Goal: Task Accomplishment & Management: Complete application form

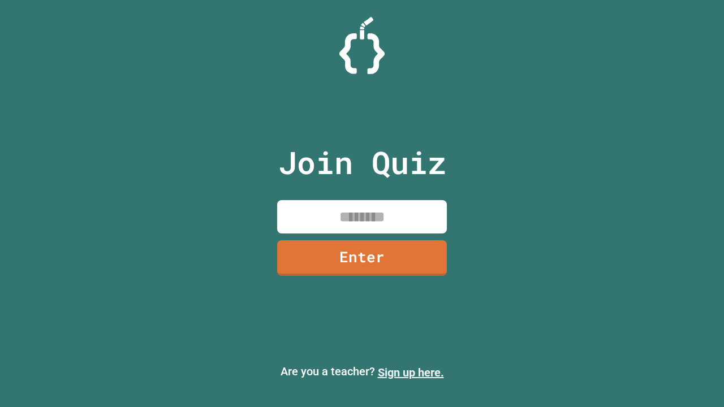
click at [410, 373] on link "Sign up here." at bounding box center [411, 373] width 66 height 14
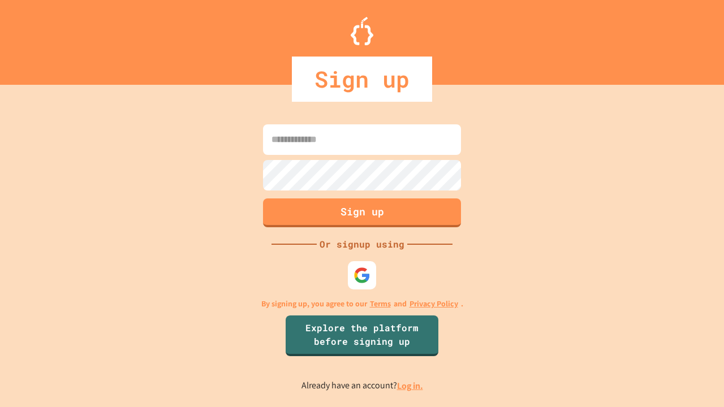
click at [410, 386] on link "Log in." at bounding box center [410, 386] width 26 height 12
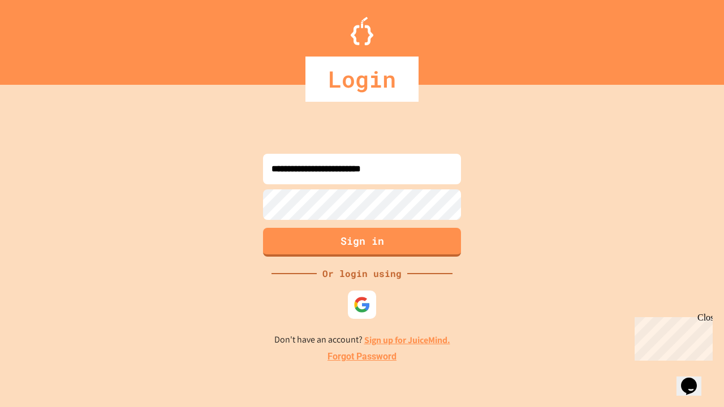
type input "**********"
